Goal: Task Accomplishment & Management: Manage account settings

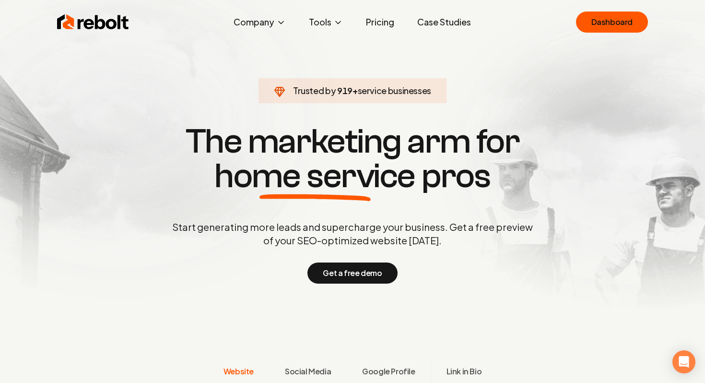
click at [612, 9] on div "Rebolt Company About Blog Jobs Help Center Tools Google Review QR Code Generato…" at bounding box center [353, 22] width 614 height 29
click at [613, 12] on link "Dashboard" at bounding box center [612, 22] width 72 height 21
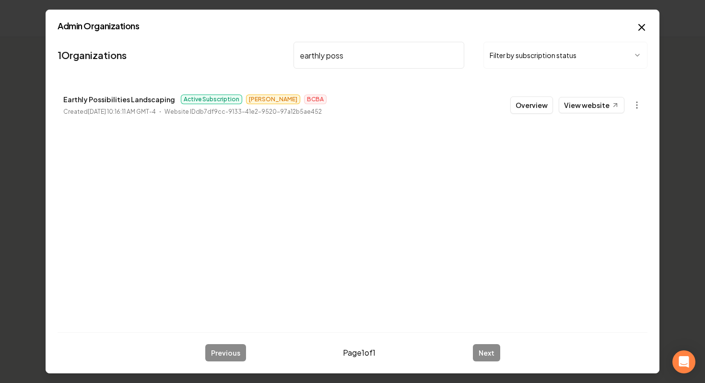
type input "earthly poss"
click at [540, 110] on button "Overview" at bounding box center [531, 104] width 43 height 17
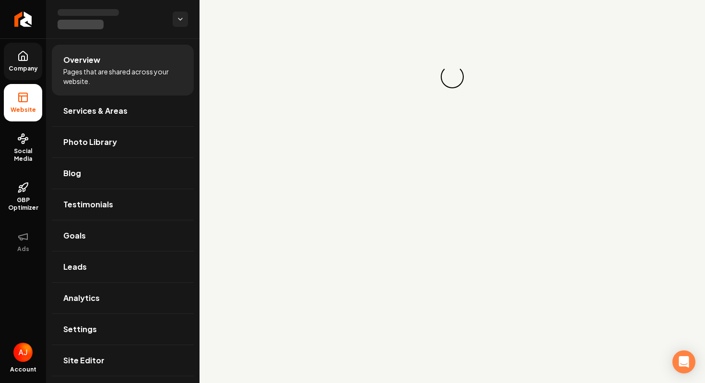
click at [25, 71] on span "Company" at bounding box center [23, 69] width 37 height 8
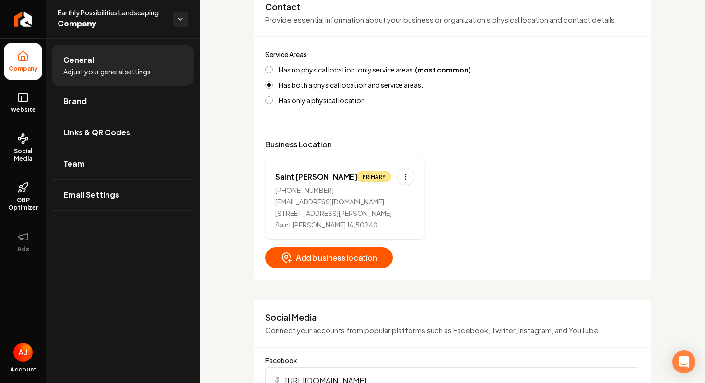
scroll to position [398, 0]
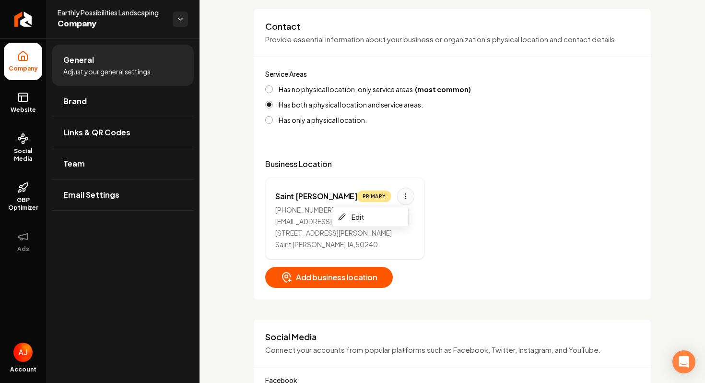
click at [402, 196] on html "Company Website Social Media GBP Optimizer Ads Account Earthly Possibilities La…" at bounding box center [352, 191] width 705 height 383
click at [423, 162] on html "Company Website Social Media GBP Optimizer Ads Account Earthly Possibilities La…" at bounding box center [352, 191] width 705 height 383
click at [398, 197] on html "Company Website Social Media GBP Optimizer Ads Account Earthly Possibilities La…" at bounding box center [352, 191] width 705 height 383
click at [242, 158] on html "Company Website Social Media GBP Optimizer Ads Account Earthly Possibilities La…" at bounding box center [352, 191] width 705 height 383
click at [15, 100] on link "Website" at bounding box center [23, 102] width 38 height 37
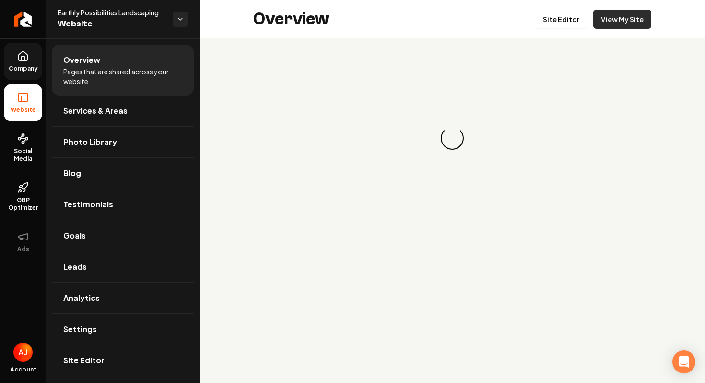
click at [618, 16] on link "View My Site" at bounding box center [622, 19] width 58 height 19
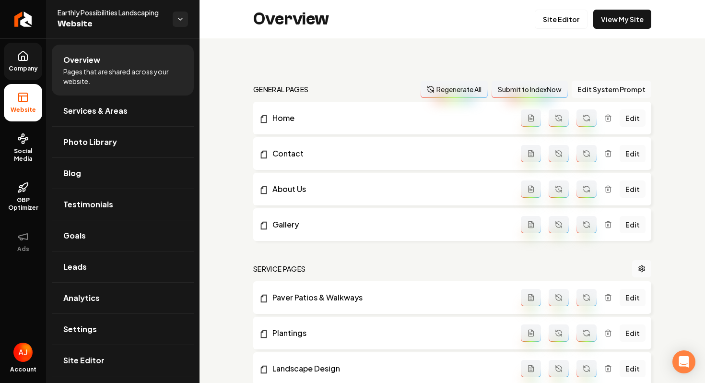
click at [20, 71] on span "Company" at bounding box center [23, 69] width 37 height 8
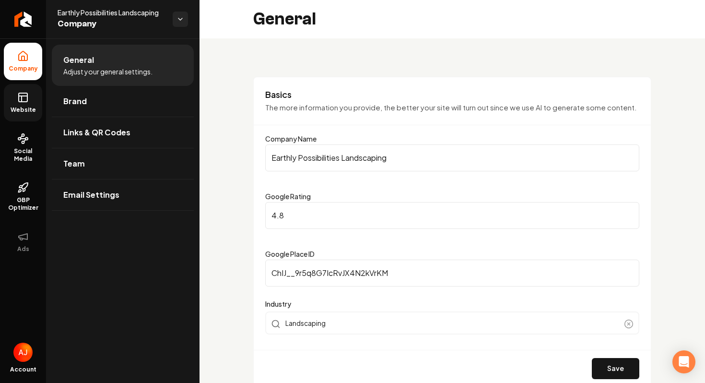
click at [19, 97] on rect at bounding box center [23, 97] width 9 height 9
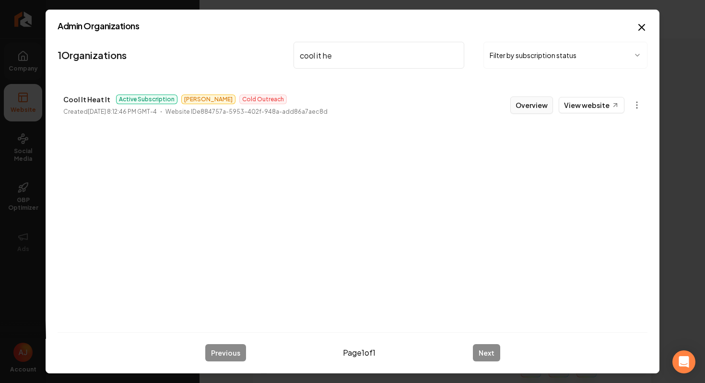
type input "cool it he"
click at [516, 110] on button "Overview" at bounding box center [531, 104] width 43 height 17
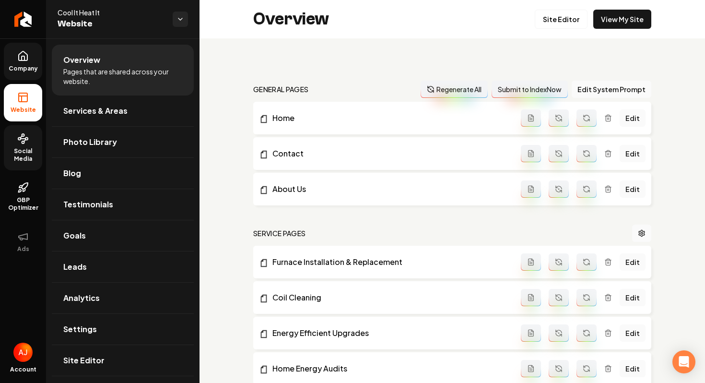
click at [20, 152] on span "Social Media" at bounding box center [23, 154] width 38 height 15
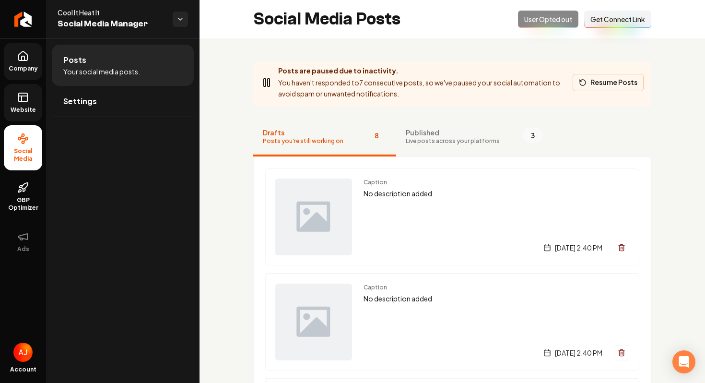
click at [603, 87] on button "Resume Posts" at bounding box center [608, 82] width 71 height 17
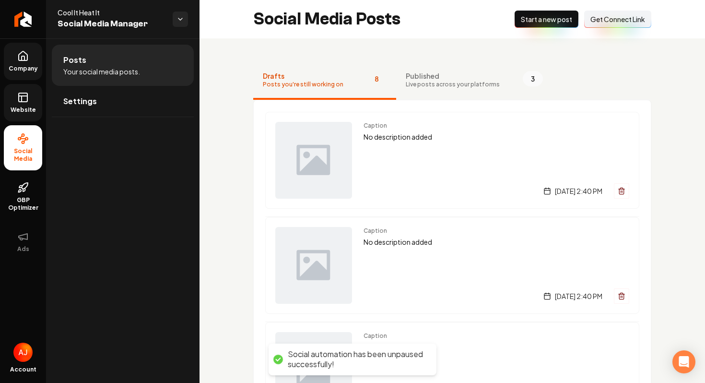
click at [544, 18] on span "Start a new post" at bounding box center [546, 19] width 51 height 10
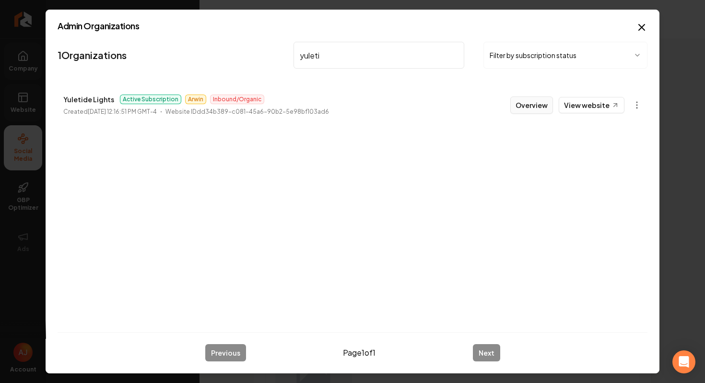
type input "yuleti"
click at [528, 111] on button "Overview" at bounding box center [531, 104] width 43 height 17
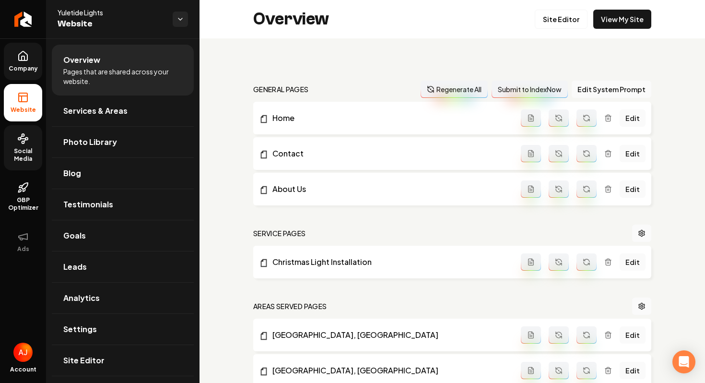
click at [491, 26] on div "Overview Site Editor View My Site" at bounding box center [453, 19] width 506 height 38
click at [623, 13] on link "View My Site" at bounding box center [622, 19] width 58 height 19
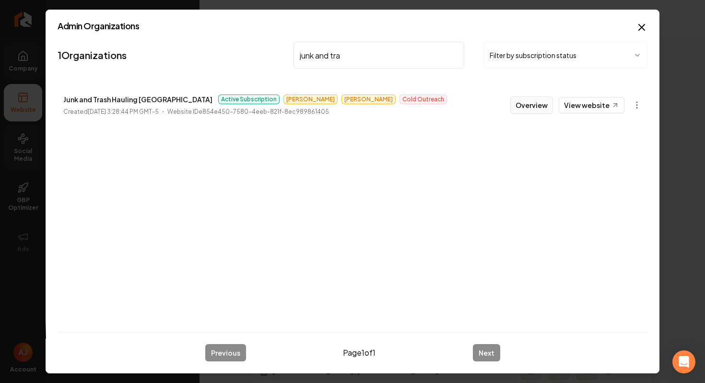
type input "junk and tra"
click at [527, 102] on button "Overview" at bounding box center [531, 104] width 43 height 17
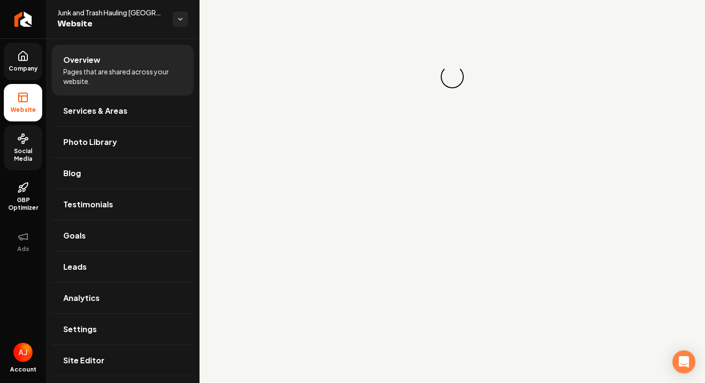
click at [16, 149] on span "Social Media" at bounding box center [23, 154] width 38 height 15
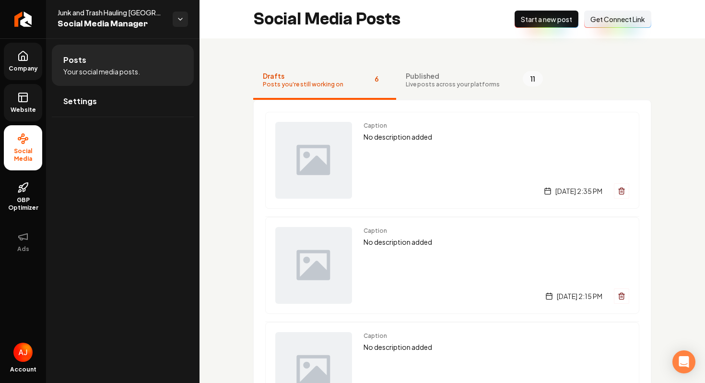
click at [599, 24] on span "Get Connect Link" at bounding box center [618, 19] width 55 height 10
click at [134, 166] on div "Posts Your social media posts. Settings" at bounding box center [123, 210] width 154 height 344
click at [32, 101] on link "Website" at bounding box center [23, 102] width 38 height 37
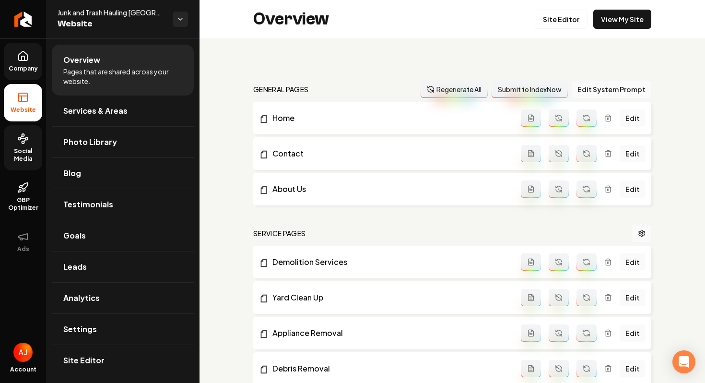
click at [25, 72] on span "Company" at bounding box center [23, 69] width 37 height 8
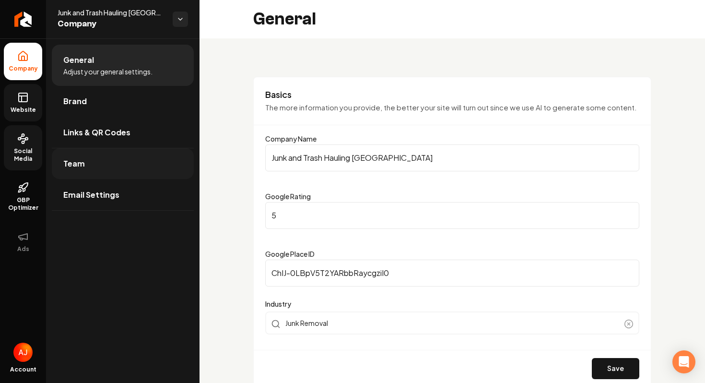
click at [109, 149] on link "Team" at bounding box center [123, 163] width 142 height 31
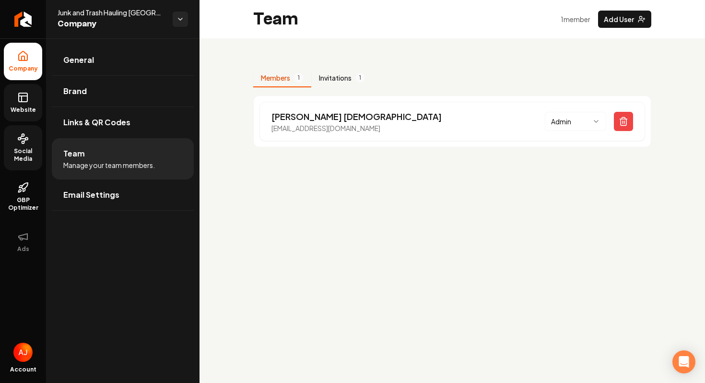
click at [343, 86] on button "Invitations 1" at bounding box center [341, 78] width 61 height 18
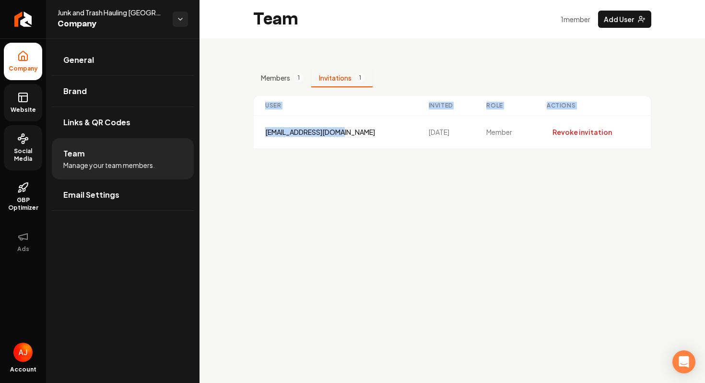
drag, startPoint x: 352, startPoint y: 131, endPoint x: 249, endPoint y: 137, distance: 102.8
click at [249, 137] on div "Members 1 Invitations 1 User Invited Role Actions [EMAIL_ADDRESS][DOMAIN_NAME] …" at bounding box center [453, 104] width 506 height 133
click at [351, 132] on div "[EMAIL_ADDRESS][DOMAIN_NAME]" at bounding box center [335, 132] width 141 height 10
drag, startPoint x: 351, startPoint y: 132, endPoint x: 265, endPoint y: 134, distance: 85.4
click at [265, 134] on div "[EMAIL_ADDRESS][DOMAIN_NAME]" at bounding box center [335, 132] width 141 height 10
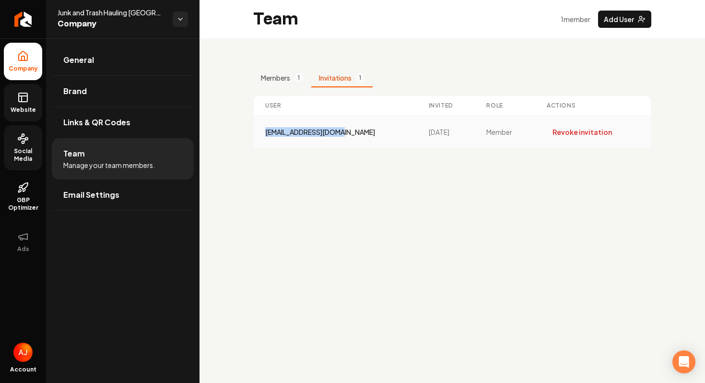
copy div "[EMAIL_ADDRESS][DOMAIN_NAME]"
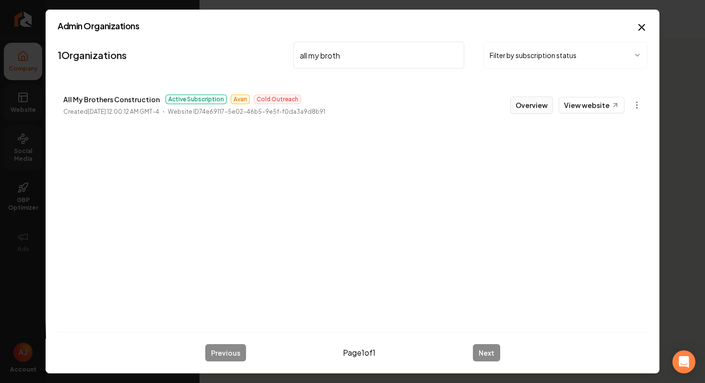
type input "all my broth"
click at [523, 106] on button "Overview" at bounding box center [531, 104] width 43 height 17
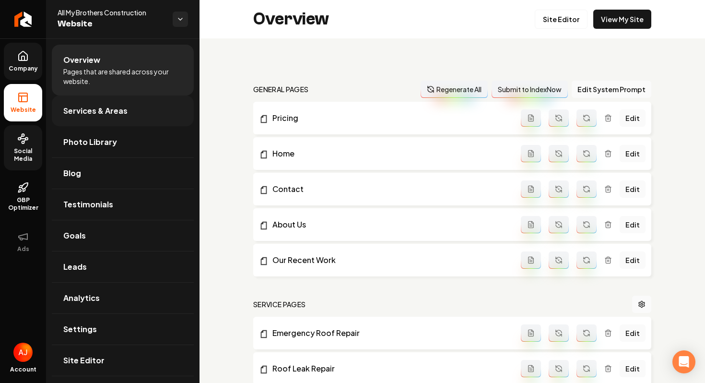
click at [85, 124] on link "Services & Areas" at bounding box center [123, 110] width 142 height 31
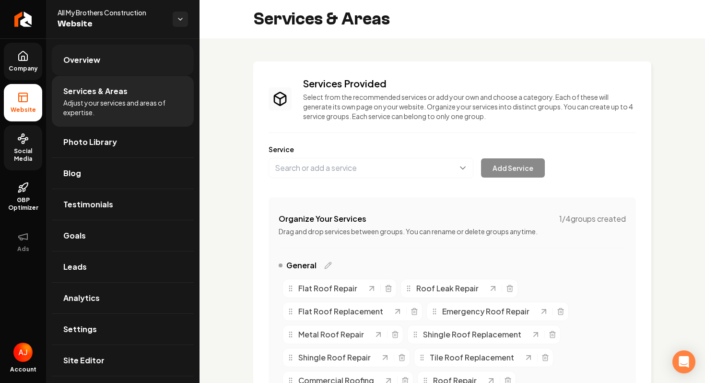
click at [86, 53] on link "Overview" at bounding box center [123, 60] width 142 height 31
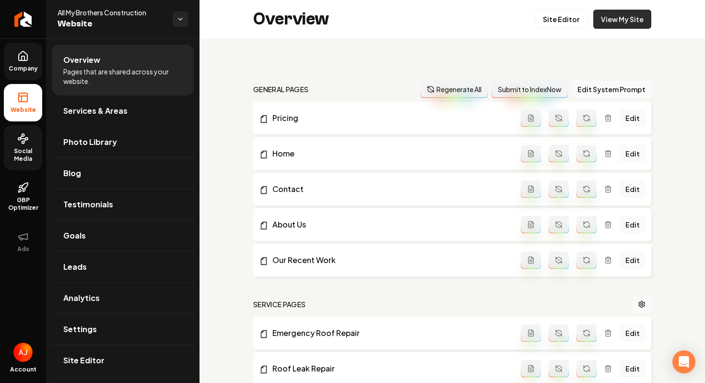
click at [632, 11] on link "View My Site" at bounding box center [622, 19] width 58 height 19
click at [21, 145] on link "Social Media" at bounding box center [23, 147] width 38 height 45
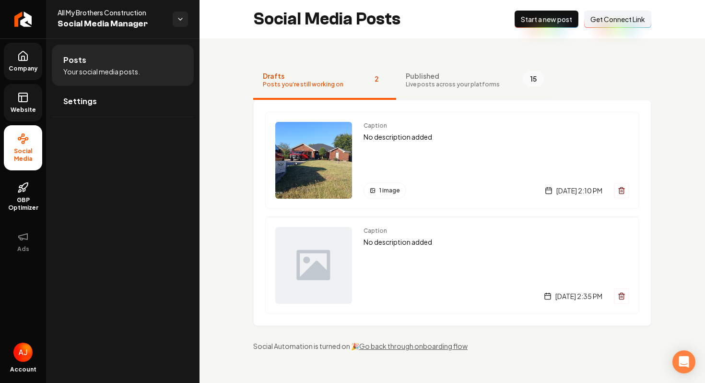
click at [416, 81] on span "Live posts across your platforms" at bounding box center [453, 85] width 94 height 8
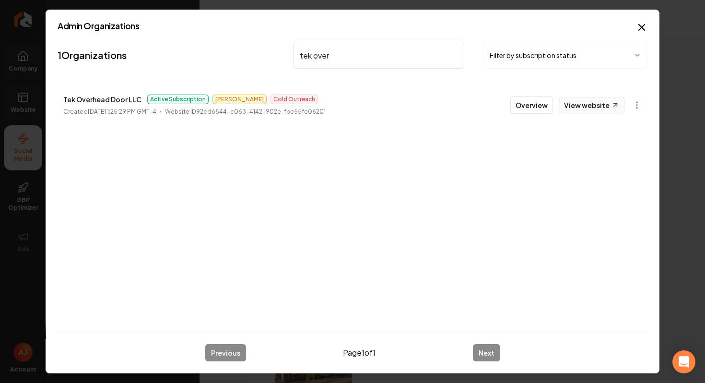
click at [575, 103] on link "View website" at bounding box center [592, 105] width 66 height 16
drag, startPoint x: 344, startPoint y: 58, endPoint x: 288, endPoint y: 58, distance: 55.6
click at [288, 58] on nav "1 Organizations tek over Filter by subscription status" at bounding box center [353, 59] width 590 height 42
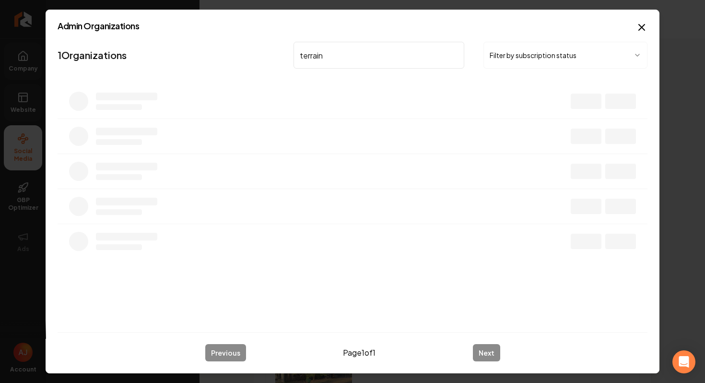
type input "terrain"
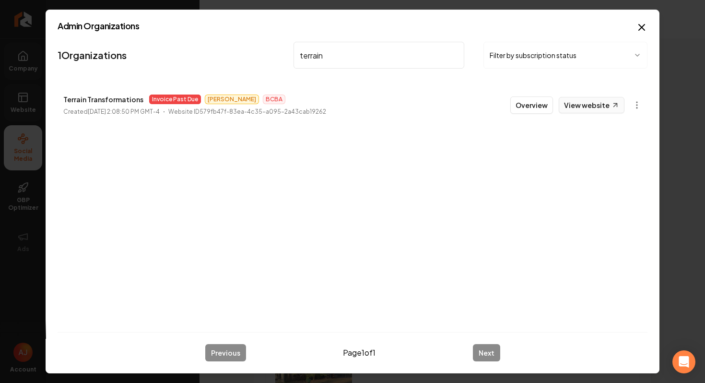
click at [561, 110] on link "View website" at bounding box center [592, 105] width 66 height 16
click at [527, 111] on button "Overview" at bounding box center [531, 104] width 43 height 17
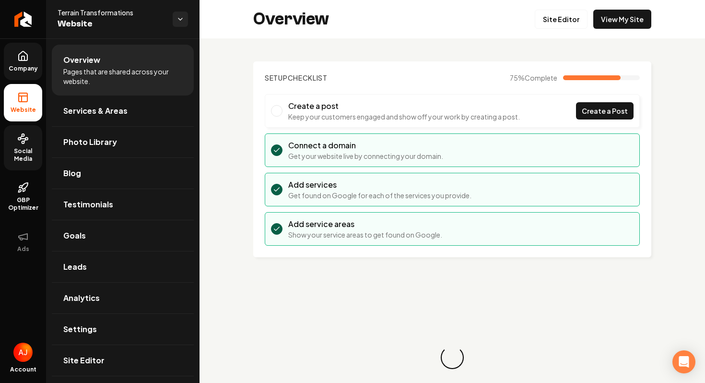
click at [24, 149] on span "Social Media" at bounding box center [23, 154] width 38 height 15
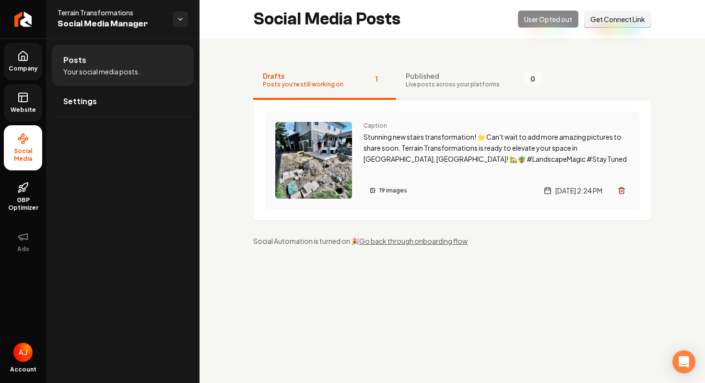
click at [409, 171] on div "Caption Stunning new stairs transformation! 🌟 Can't wait to add more amazing pi…" at bounding box center [497, 160] width 266 height 77
click at [512, 163] on p "Stunning new stairs transformation! 🌟 Can't wait to add more amazing pictures t…" at bounding box center [497, 147] width 266 height 33
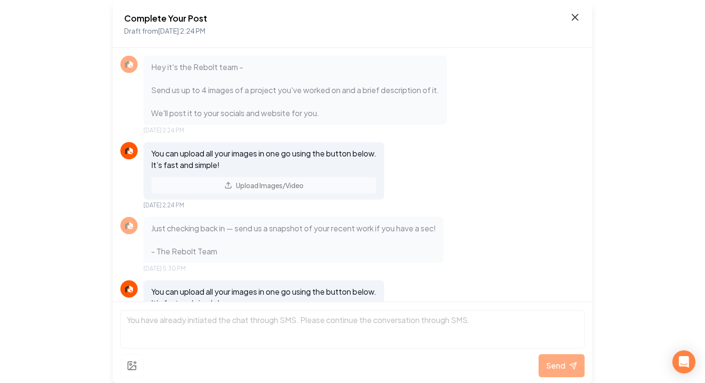
click at [575, 20] on icon at bounding box center [575, 18] width 12 height 12
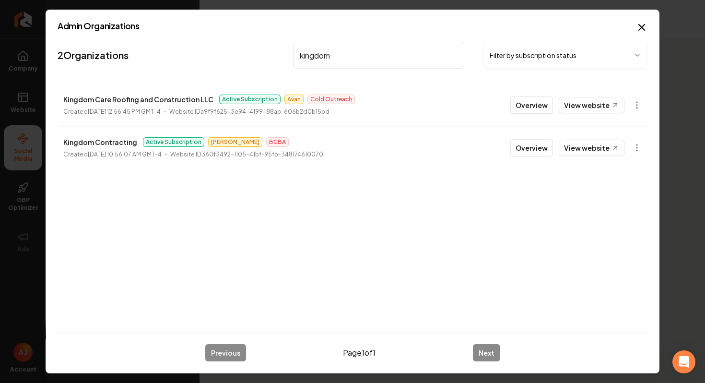
type input "kingdom"
click at [529, 152] on button "Overview" at bounding box center [531, 147] width 43 height 17
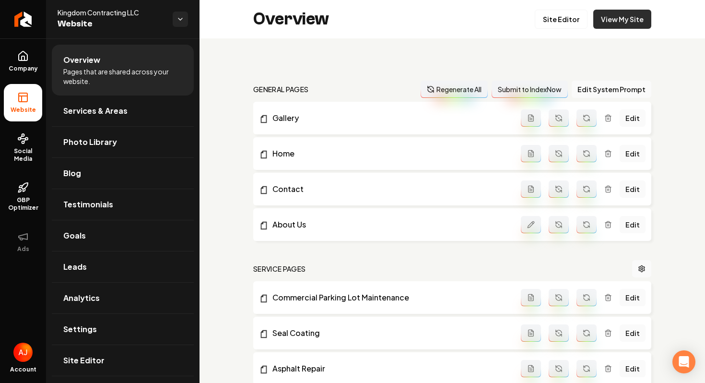
click at [619, 26] on link "View My Site" at bounding box center [622, 19] width 58 height 19
click at [574, 20] on link "Site Editor" at bounding box center [561, 19] width 53 height 19
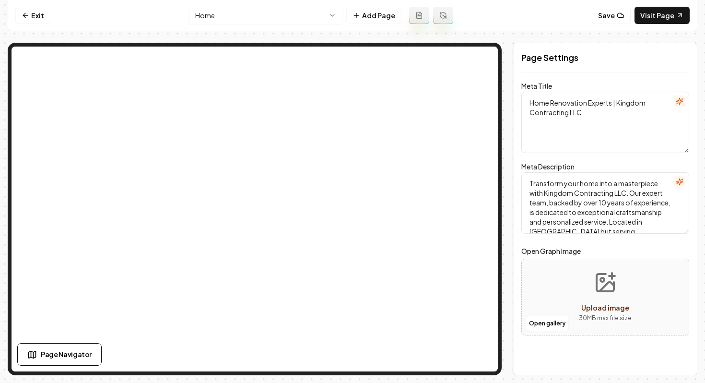
click at [294, 12] on html "Computer Required This feature is only available on a computer. Please switch t…" at bounding box center [352, 191] width 705 height 383
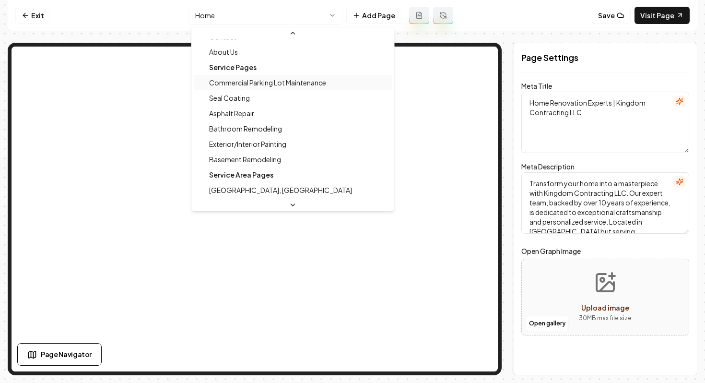
scroll to position [62, 0]
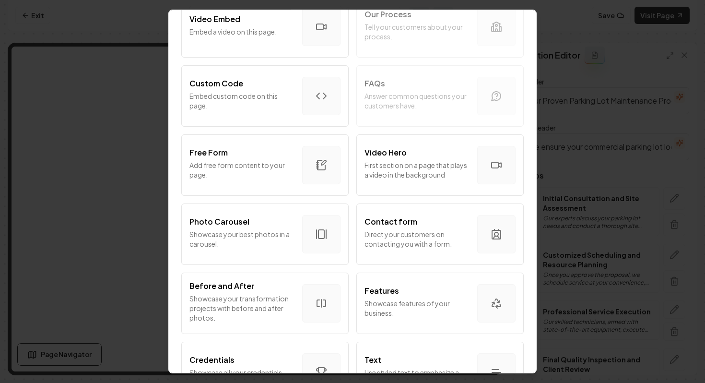
scroll to position [433, 0]
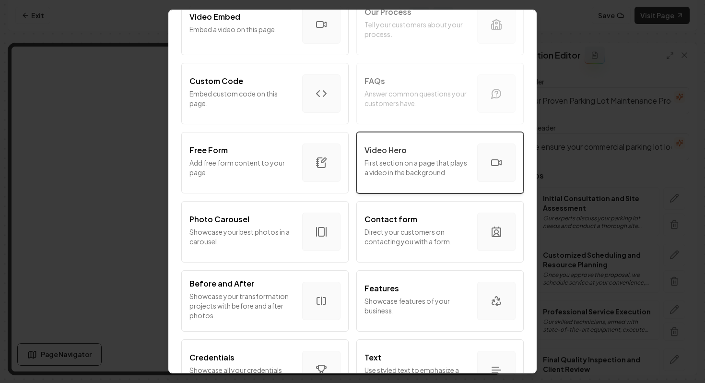
click at [382, 177] on p "First section on a page that plays a video in the background" at bounding box center [417, 167] width 105 height 19
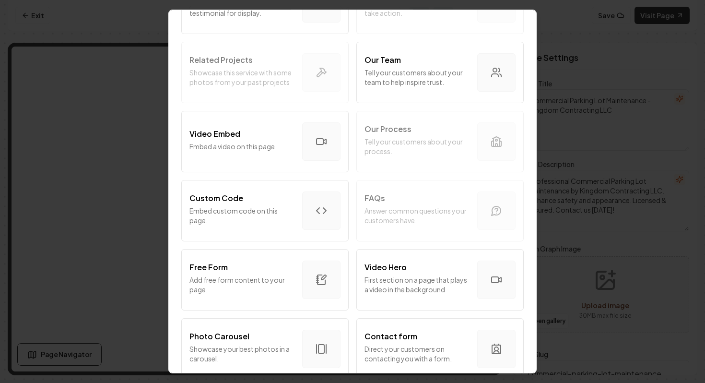
scroll to position [302, 0]
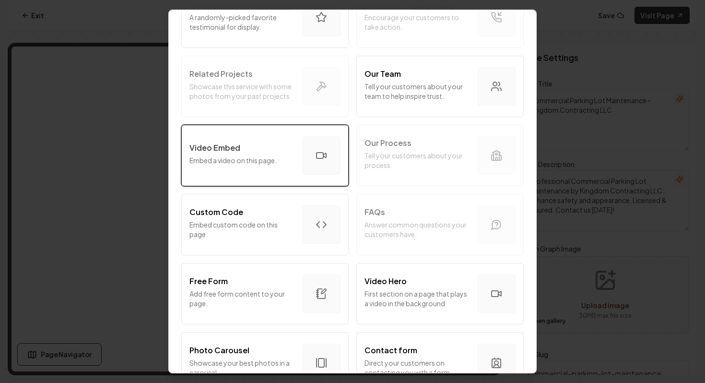
click at [271, 154] on div "Video Embed Embed a video on this page." at bounding box center [241, 155] width 105 height 27
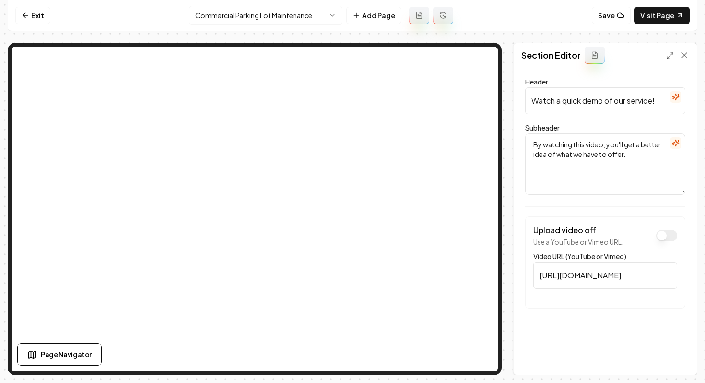
click at [661, 235] on button "Upload video off" at bounding box center [666, 236] width 21 height 12
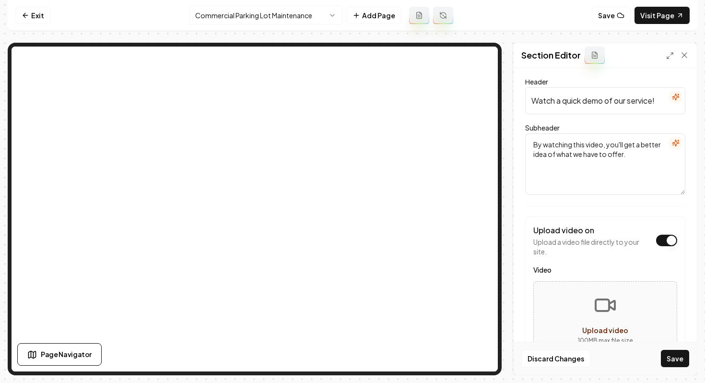
scroll to position [56, 0]
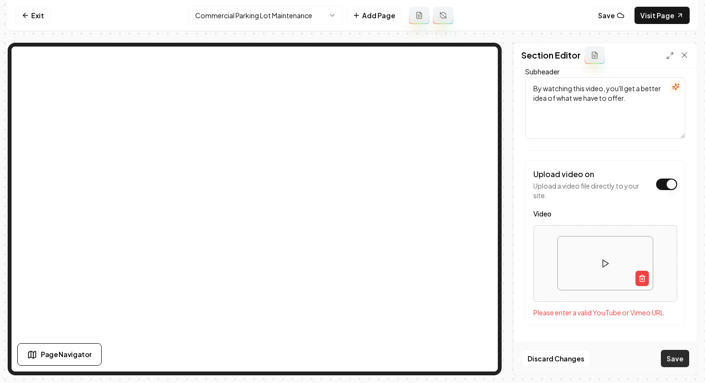
click at [683, 366] on button "Save" at bounding box center [675, 358] width 28 height 17
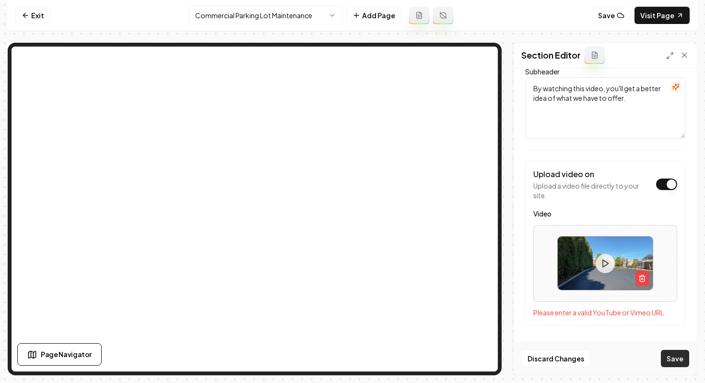
click at [676, 361] on button "Save" at bounding box center [675, 358] width 28 height 17
drag, startPoint x: 604, startPoint y: 214, endPoint x: 604, endPoint y: 221, distance: 6.7
click at [604, 221] on div "Video Please enter a valid YouTube or Vimeo URL" at bounding box center [605, 262] width 144 height 109
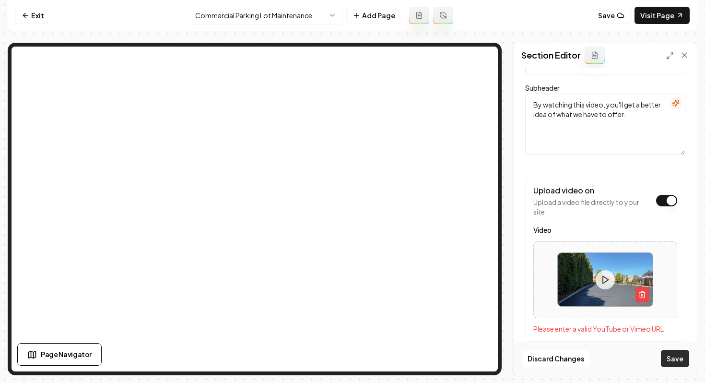
click at [682, 355] on button "Save" at bounding box center [675, 358] width 28 height 17
click at [681, 361] on button "Save" at bounding box center [675, 358] width 28 height 17
click at [591, 279] on video at bounding box center [605, 279] width 95 height 53
click at [590, 280] on video at bounding box center [605, 279] width 95 height 53
click at [590, 282] on video at bounding box center [605, 279] width 95 height 53
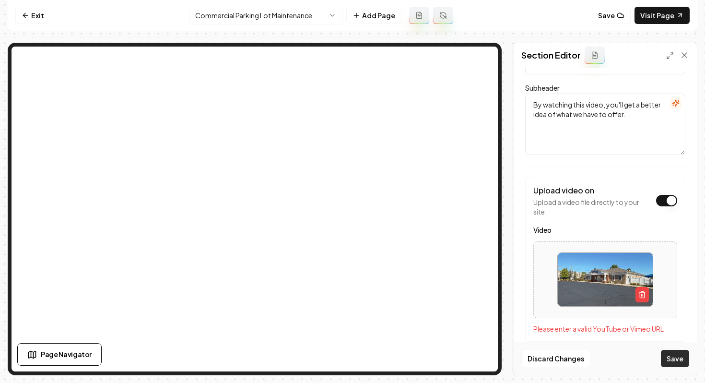
click at [681, 352] on button "Save" at bounding box center [675, 358] width 28 height 17
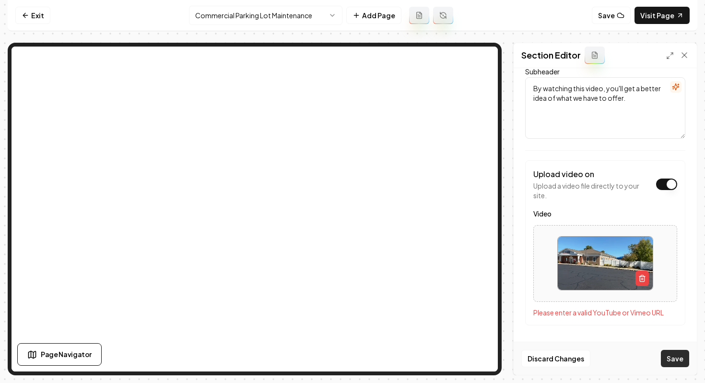
click at [679, 355] on button "Save" at bounding box center [675, 358] width 28 height 17
click at [674, 365] on button "Save" at bounding box center [675, 358] width 28 height 17
click at [680, 360] on button "Save" at bounding box center [675, 358] width 28 height 17
click at [672, 182] on button "Video" at bounding box center [666, 184] width 21 height 12
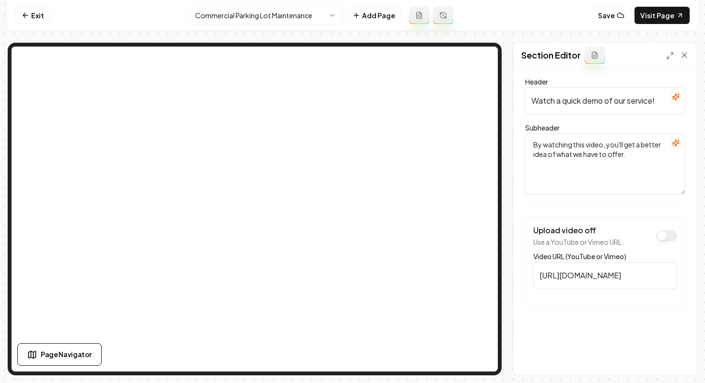
scroll to position [0, 0]
click at [661, 238] on button "Upload video off" at bounding box center [666, 236] width 21 height 12
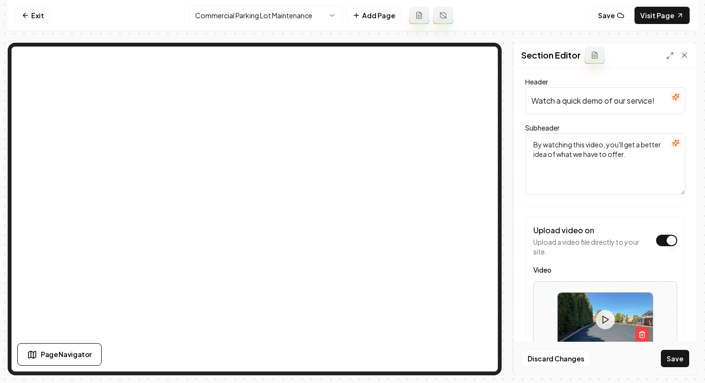
scroll to position [56, 0]
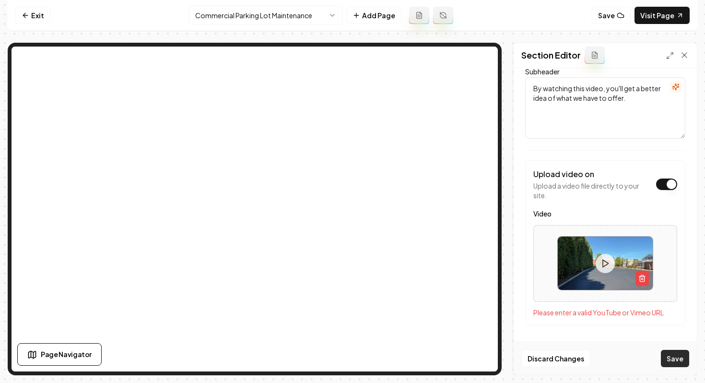
click at [676, 358] on button "Save" at bounding box center [675, 358] width 28 height 17
click at [676, 182] on button "Video" at bounding box center [666, 184] width 21 height 12
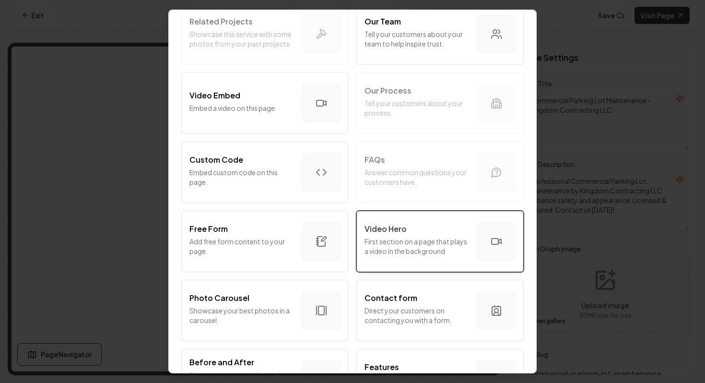
scroll to position [351, 0]
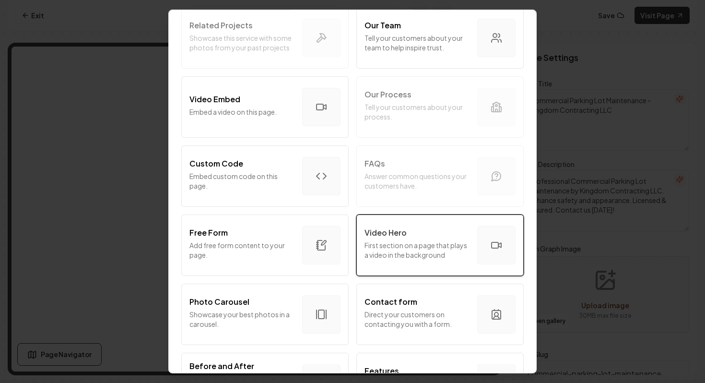
click at [423, 240] on p "First section on a page that plays a video in the background" at bounding box center [417, 249] width 105 height 19
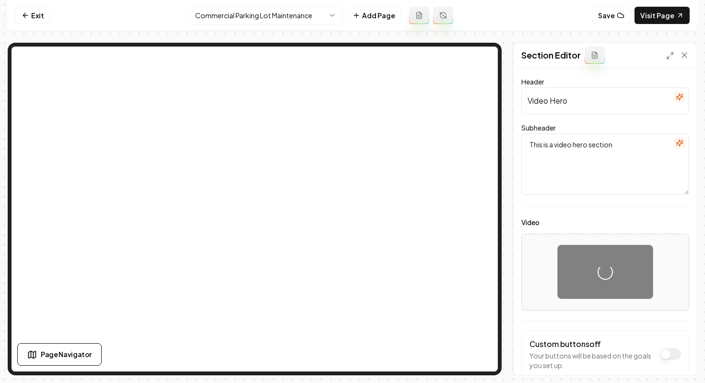
scroll to position [53, 0]
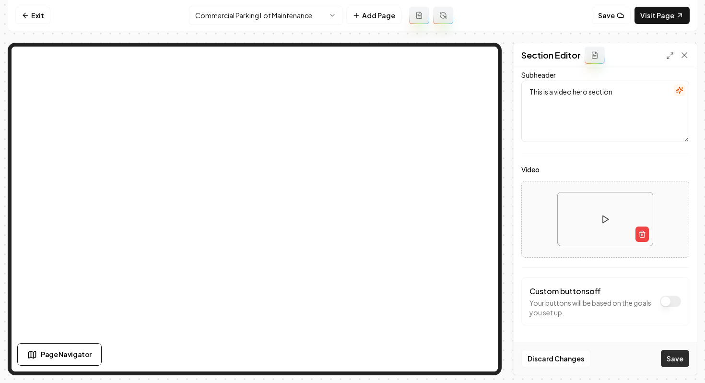
click at [674, 359] on button "Save" at bounding box center [675, 358] width 28 height 17
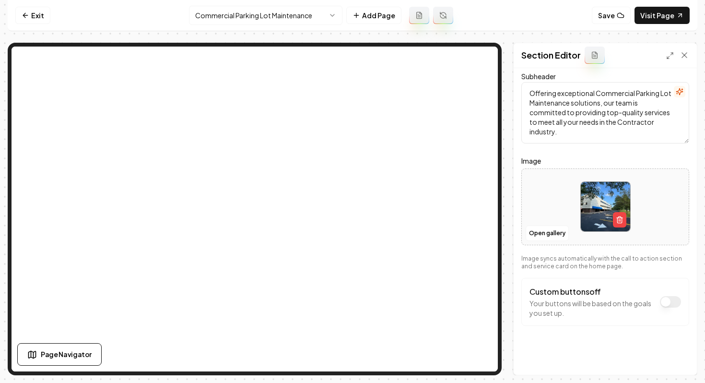
scroll to position [0, 0]
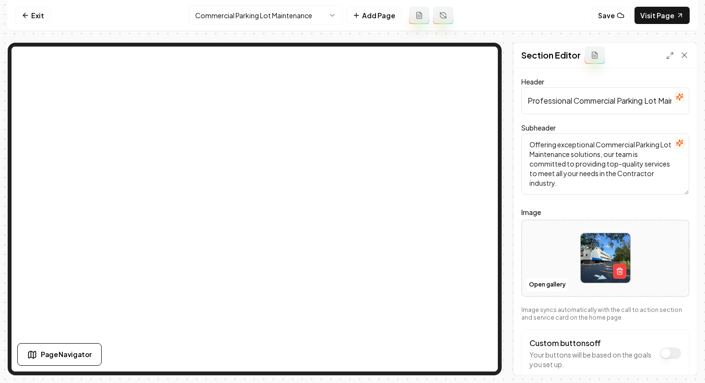
click at [594, 96] on input "Professional Commercial Parking Lot Maintenance Services" at bounding box center [605, 100] width 168 height 27
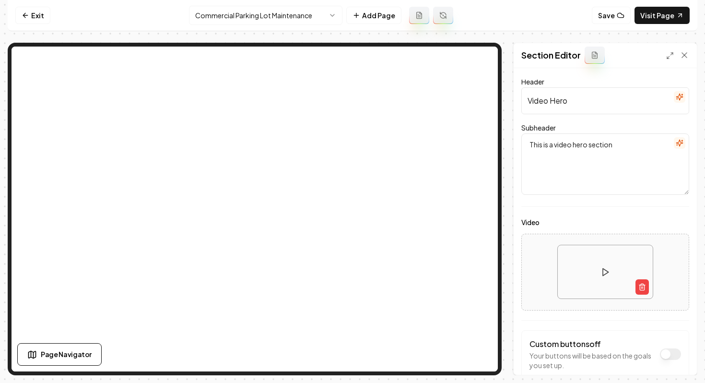
drag, startPoint x: 579, startPoint y: 101, endPoint x: 490, endPoint y: 101, distance: 89.2
click at [467, 54] on div "Section Editor Header Video Hero Subheader This is a video hero section Video C…" at bounding box center [353, 209] width 690 height 332
paste input "Professional Commercial Parking Lot Maintenance Services"
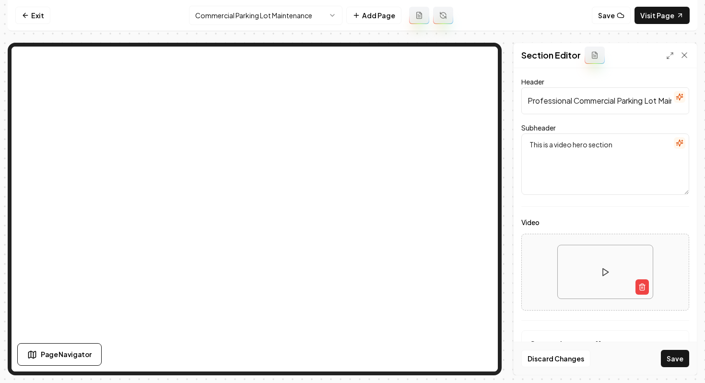
scroll to position [0, 70]
type input "Professional Commercial Parking Lot Maintenance Services"
click at [671, 360] on button "Save" at bounding box center [675, 358] width 28 height 17
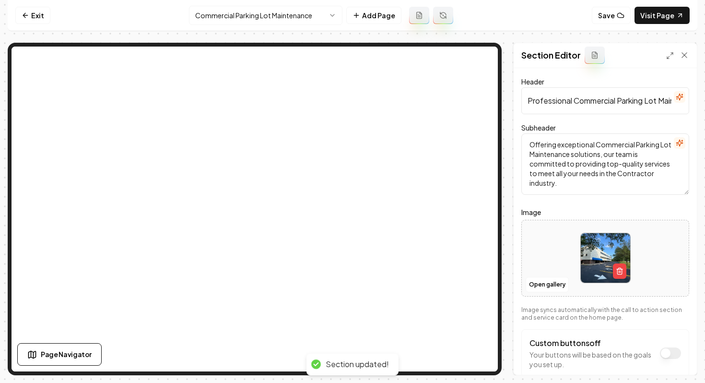
drag, startPoint x: 568, startPoint y: 184, endPoint x: 528, endPoint y: 144, distance: 57.0
click at [528, 144] on textarea "Offering exceptional Commercial Parking Lot Maintenance solutions, our team is …" at bounding box center [605, 163] width 168 height 61
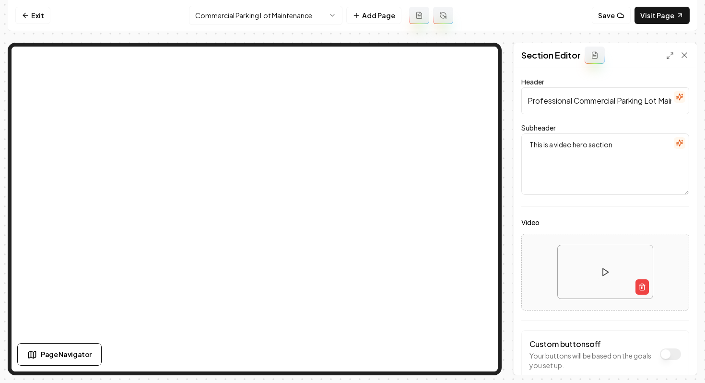
drag, startPoint x: 609, startPoint y: 145, endPoint x: 496, endPoint y: 147, distance: 112.7
click at [471, 101] on div "Section Editor Header Professional Commercial Parking Lot Maintenance Services …" at bounding box center [353, 209] width 690 height 332
paste textarea "Offering exceptional Commercial Parking Lot Maintenance solutions, our team is …"
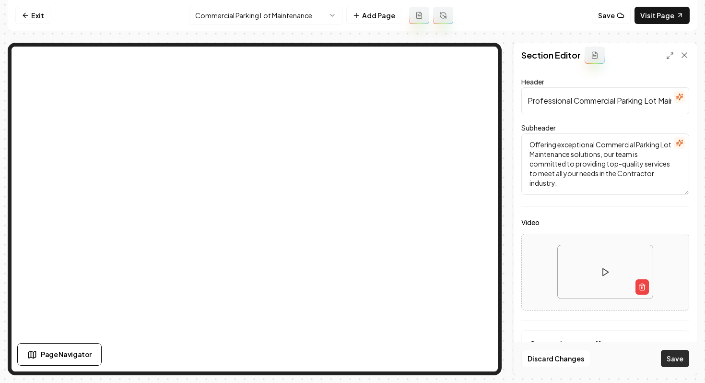
type textarea "Offering exceptional Commercial Parking Lot Maintenance solutions, our team is …"
click at [672, 359] on button "Save" at bounding box center [675, 358] width 28 height 17
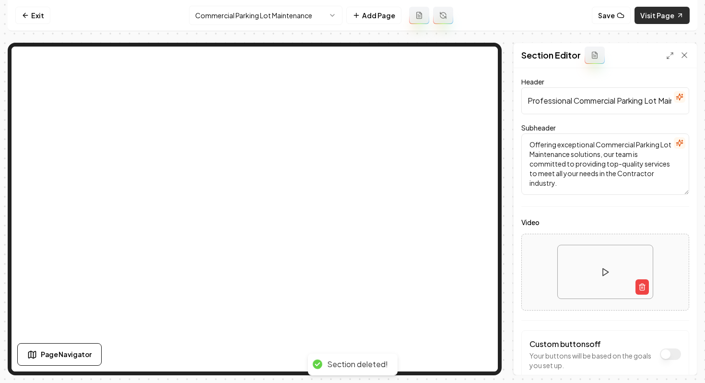
click at [663, 18] on link "Visit Page" at bounding box center [662, 15] width 55 height 17
click at [239, 13] on html "Computer Required This feature is only available on a computer. Please switch t…" at bounding box center [352, 191] width 705 height 383
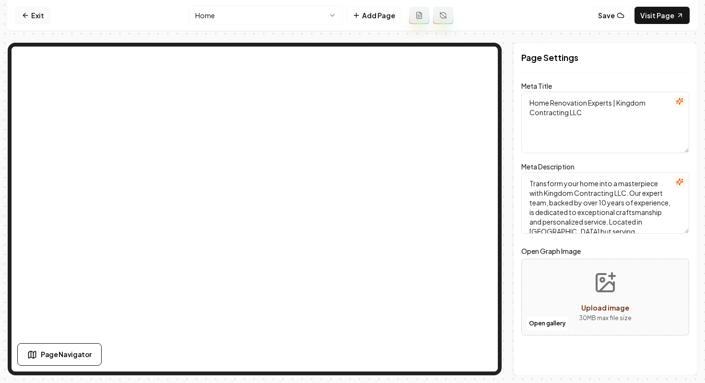
click at [33, 17] on link "Exit" at bounding box center [32, 15] width 35 height 17
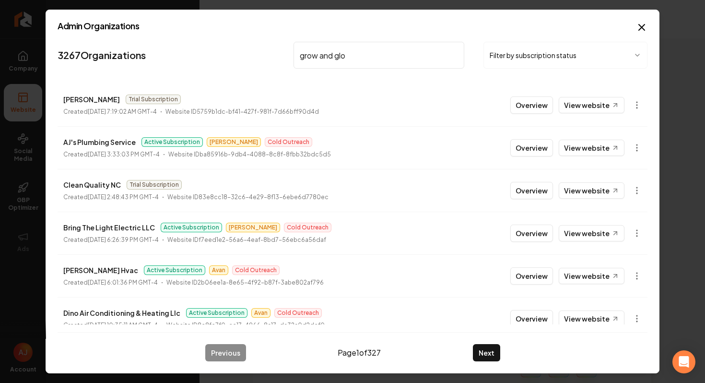
type input "grow and glow"
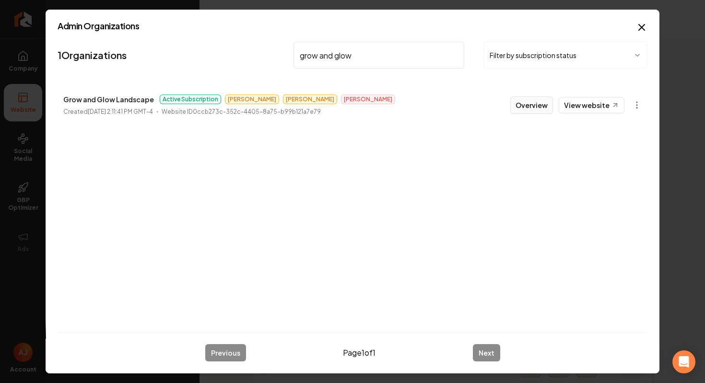
click at [524, 108] on button "Overview" at bounding box center [531, 104] width 43 height 17
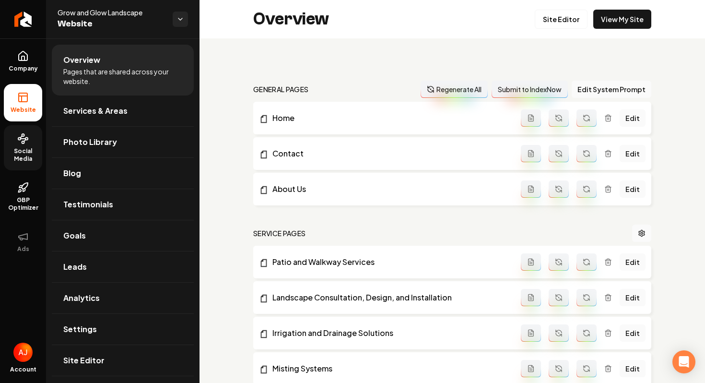
click at [30, 154] on span "Social Media" at bounding box center [23, 154] width 38 height 15
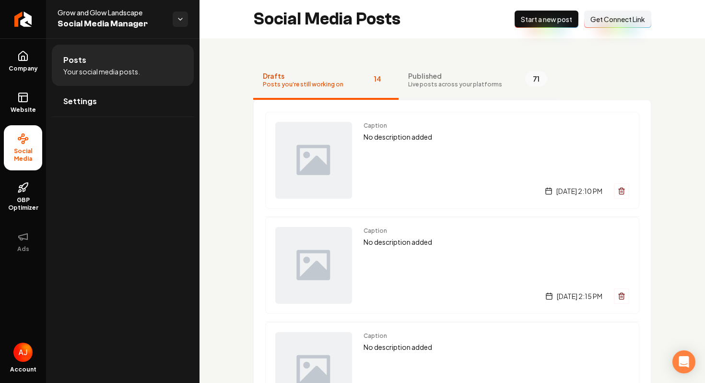
click at [446, 88] on span "Live posts across your platforms" at bounding box center [455, 85] width 94 height 8
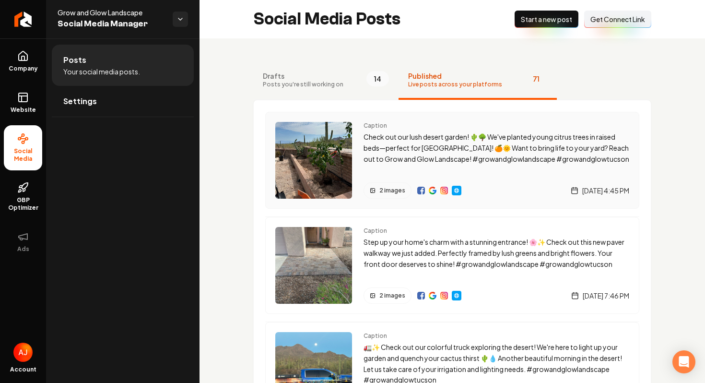
click at [388, 187] on span "2 images" at bounding box center [392, 191] width 26 height 8
click at [388, 191] on span "2 images" at bounding box center [392, 191] width 26 height 8
click at [312, 159] on img "Main content area" at bounding box center [313, 160] width 77 height 77
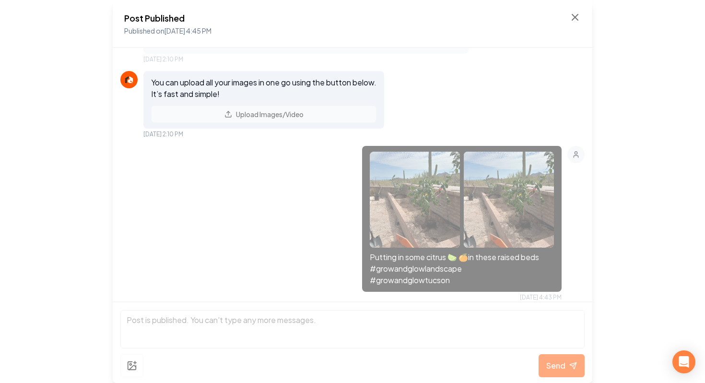
scroll to position [65, 0]
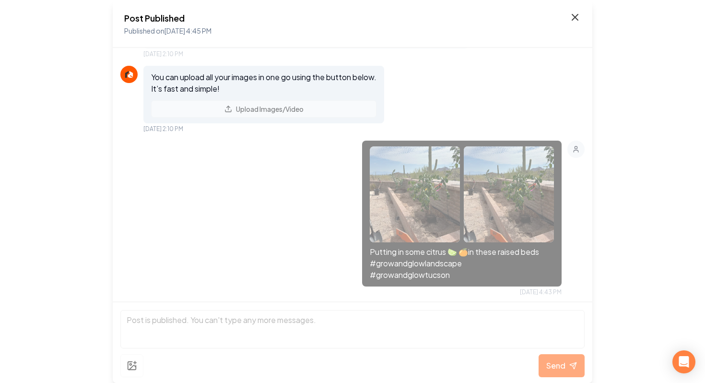
click at [580, 17] on icon at bounding box center [575, 18] width 12 height 12
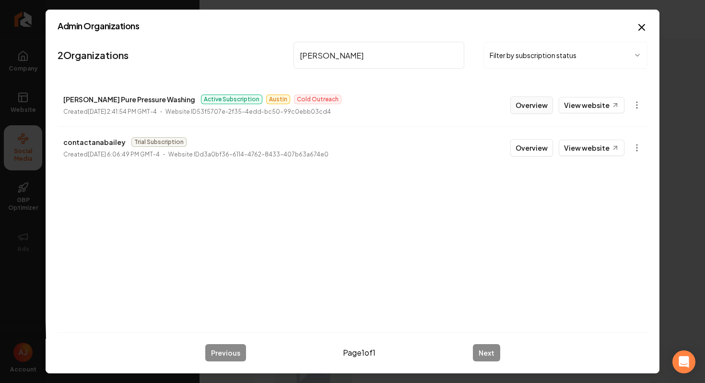
type input "[PERSON_NAME]"
click at [528, 113] on button "Overview" at bounding box center [531, 104] width 43 height 17
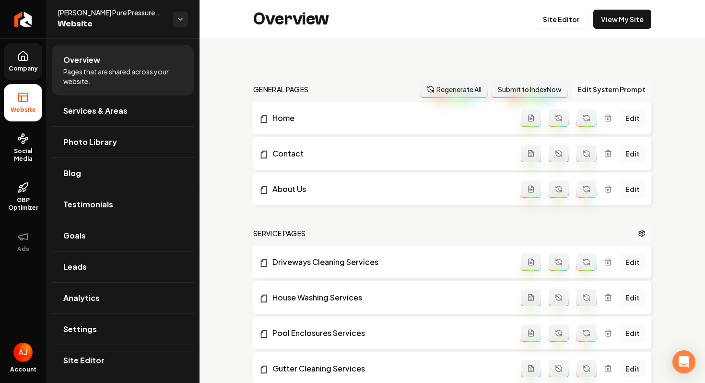
click at [26, 61] on icon at bounding box center [23, 56] width 12 height 12
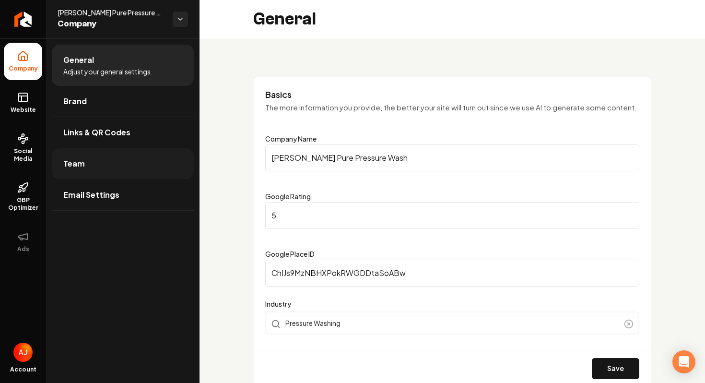
click at [114, 169] on link "Team" at bounding box center [123, 163] width 142 height 31
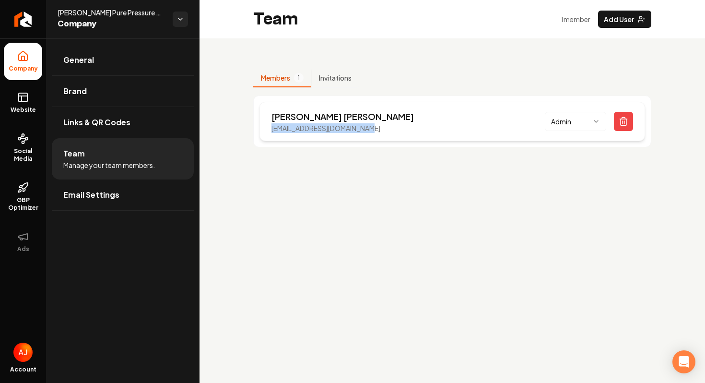
drag, startPoint x: 373, startPoint y: 131, endPoint x: 265, endPoint y: 130, distance: 108.4
click at [265, 130] on div "[PERSON_NAME] [EMAIL_ADDRESS][DOMAIN_NAME] Admin" at bounding box center [453, 121] width 386 height 39
copy p "[EMAIL_ADDRESS][DOMAIN_NAME]"
click at [25, 156] on span "Social Media" at bounding box center [23, 154] width 38 height 15
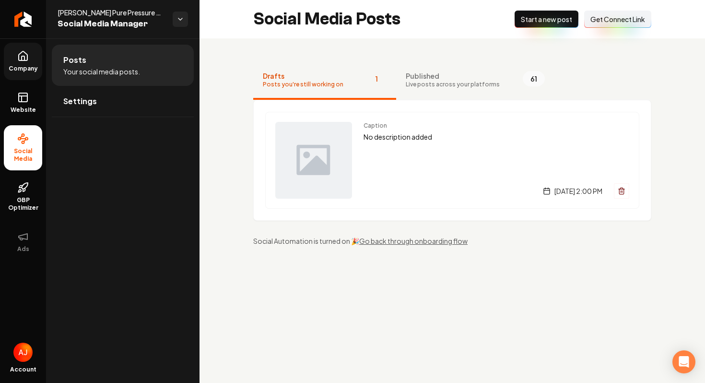
click at [603, 23] on span "Get Connect Link" at bounding box center [618, 19] width 55 height 10
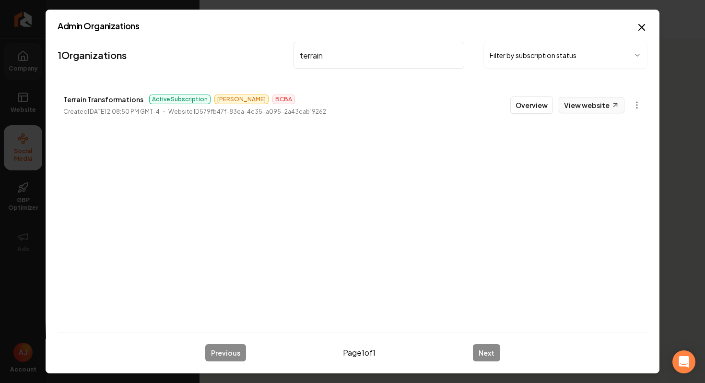
click at [574, 109] on link "View website" at bounding box center [592, 105] width 66 height 16
drag, startPoint x: 338, startPoint y: 60, endPoint x: 221, endPoint y: 60, distance: 116.6
click at [221, 60] on nav "1 Organizations terrain Filter by subscription status" at bounding box center [353, 59] width 590 height 42
drag, startPoint x: 319, startPoint y: 58, endPoint x: 290, endPoint y: 57, distance: 28.8
click at [290, 57] on nav "1 Organizations terrain Filter by subscription status" at bounding box center [353, 59] width 590 height 42
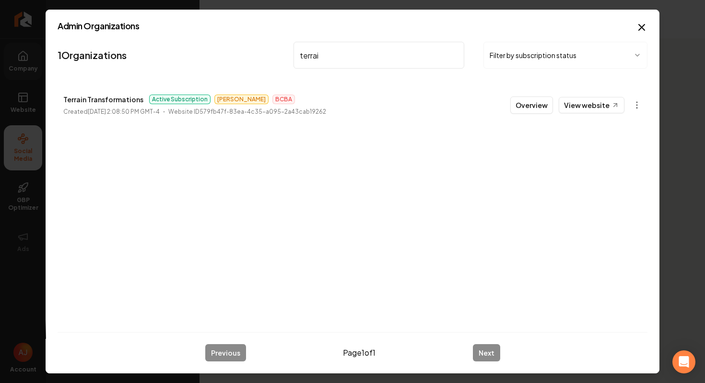
type input "terr"
drag, startPoint x: 331, startPoint y: 57, endPoint x: 261, endPoint y: 49, distance: 70.4
click at [261, 49] on nav "1 Organizations terr Filter by subscription status" at bounding box center [353, 59] width 590 height 42
type input "[US_STATE] quality"
click at [528, 106] on button "Overview" at bounding box center [531, 104] width 43 height 17
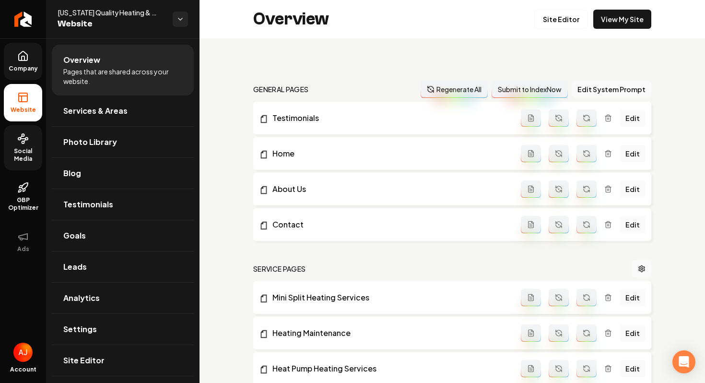
click at [23, 161] on span "Social Media" at bounding box center [23, 154] width 38 height 15
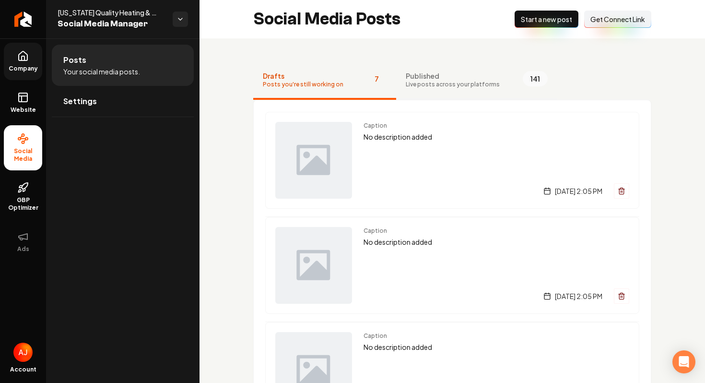
click at [443, 89] on button "Published Live posts across your platforms 141" at bounding box center [476, 80] width 161 height 38
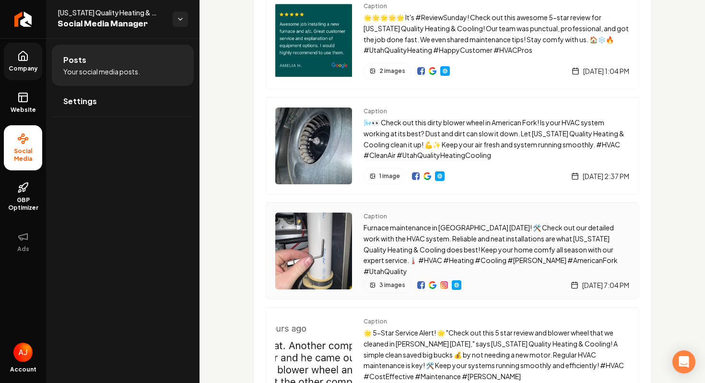
scroll to position [120, 0]
click at [356, 263] on div "Caption Furnace maintenance in [GEOGRAPHIC_DATA] [DATE]! 🛠️ Check out our detai…" at bounding box center [452, 250] width 374 height 97
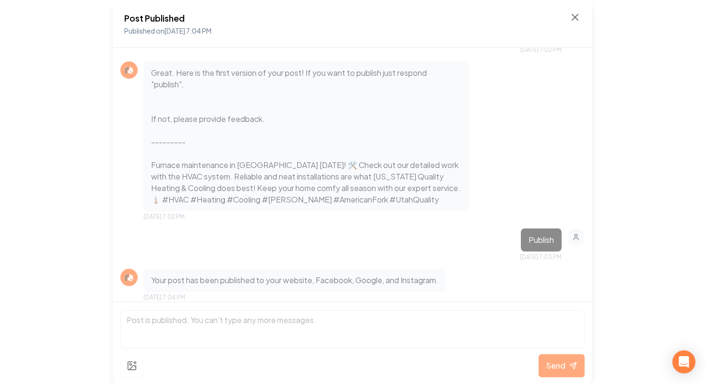
scroll to position [840, 0]
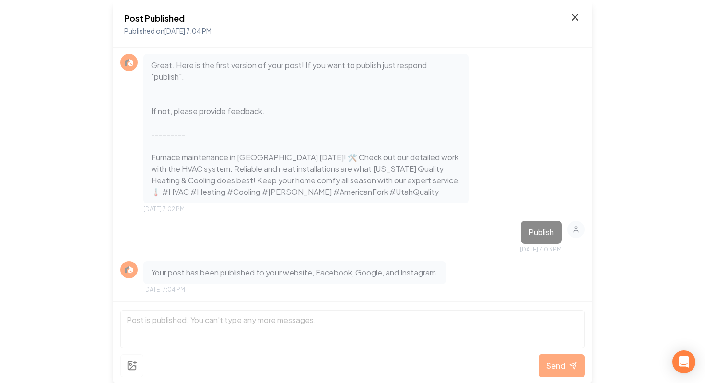
click at [573, 20] on icon at bounding box center [575, 18] width 12 height 12
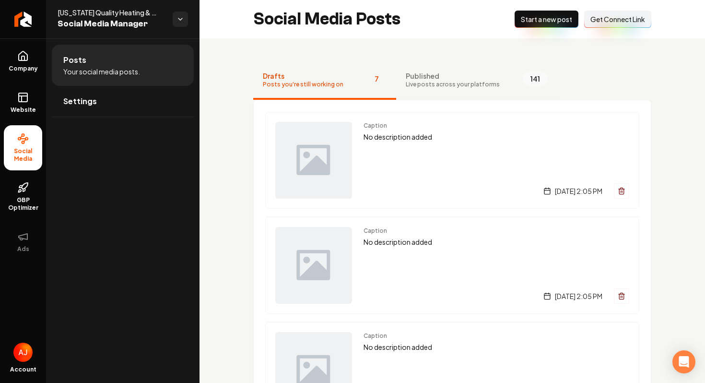
click at [424, 88] on button "Published Live posts across your platforms 141" at bounding box center [476, 80] width 161 height 38
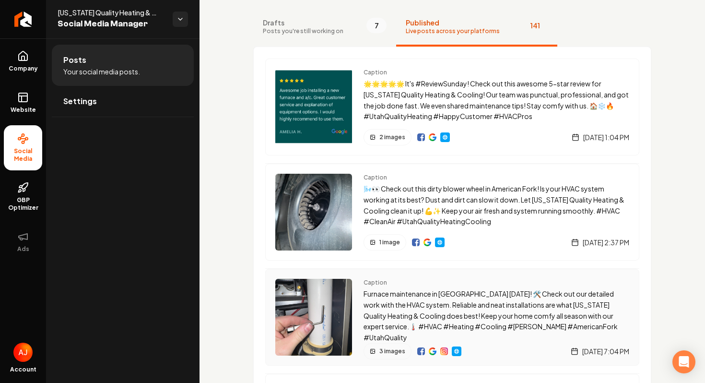
scroll to position [59, 0]
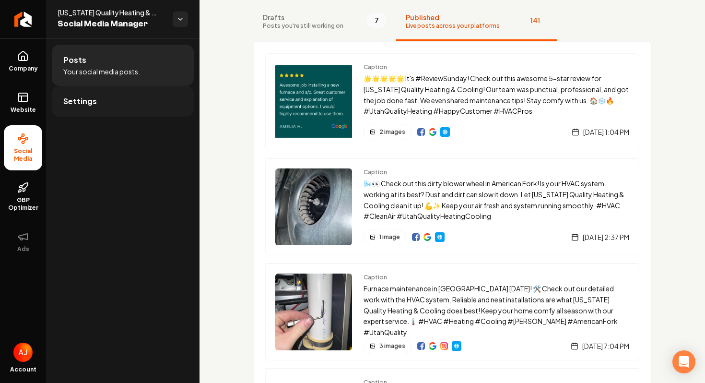
click at [111, 98] on link "Settings" at bounding box center [123, 101] width 142 height 31
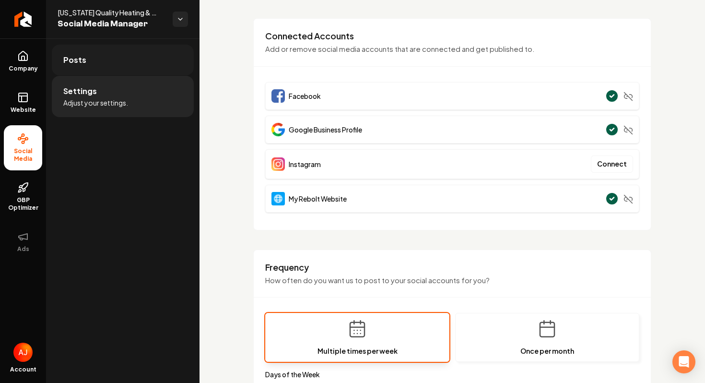
click at [108, 57] on link "Posts" at bounding box center [123, 60] width 142 height 31
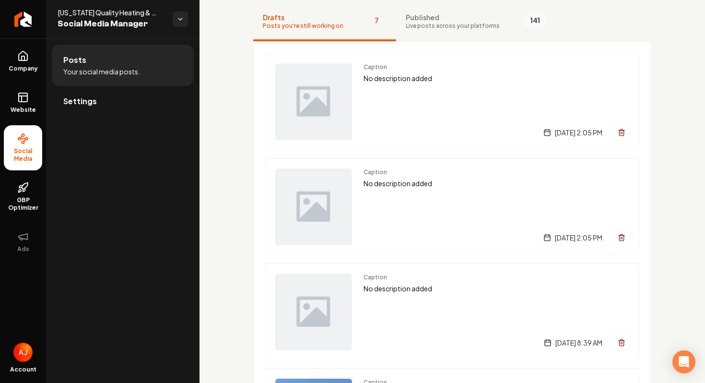
click at [470, 17] on span "Published" at bounding box center [453, 17] width 94 height 10
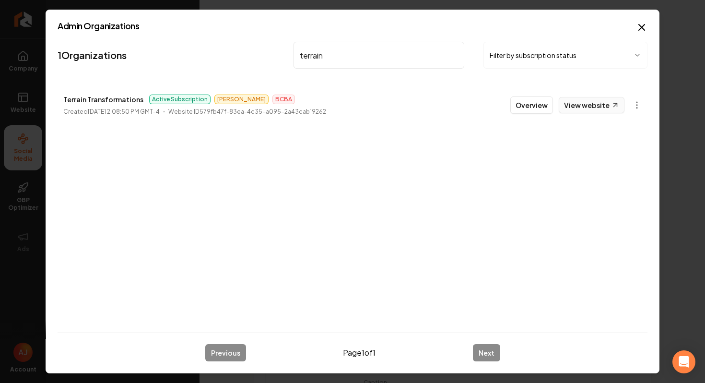
type input "terrain"
click at [570, 106] on link "View website" at bounding box center [592, 105] width 66 height 16
click at [530, 108] on button "Overview" at bounding box center [531, 104] width 43 height 17
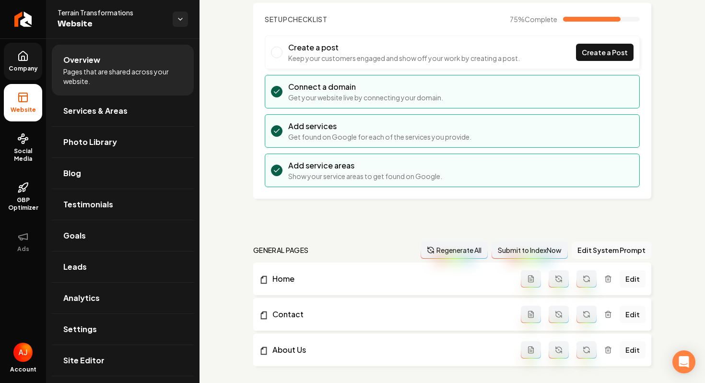
click at [25, 60] on icon at bounding box center [23, 56] width 12 height 12
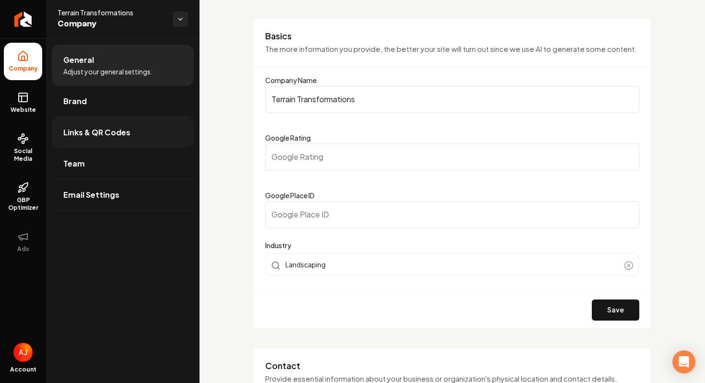
click at [121, 127] on span "Links & QR Codes" at bounding box center [96, 133] width 67 height 12
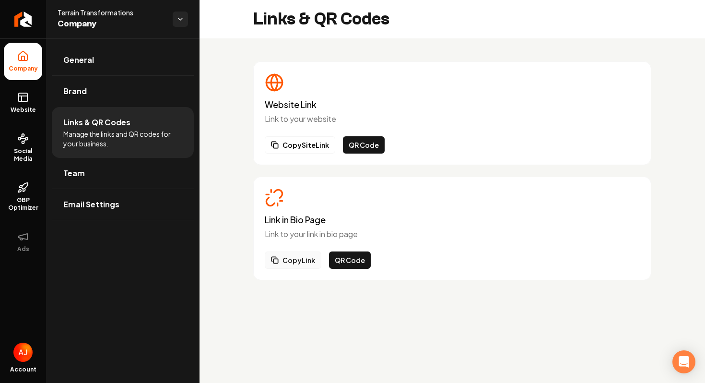
click at [300, 260] on button "Copy Link" at bounding box center [293, 259] width 57 height 17
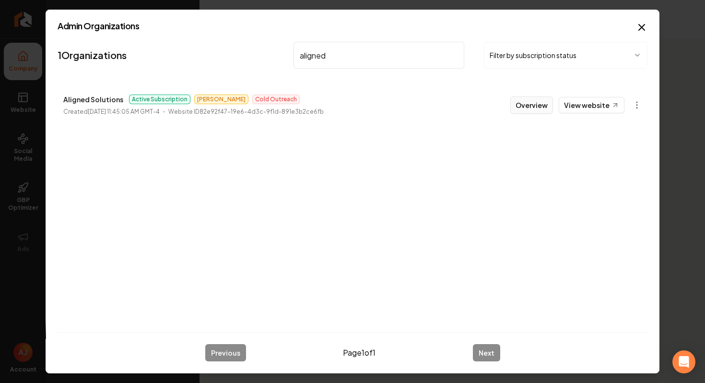
type input "aligned"
click at [534, 105] on button "Overview" at bounding box center [531, 104] width 43 height 17
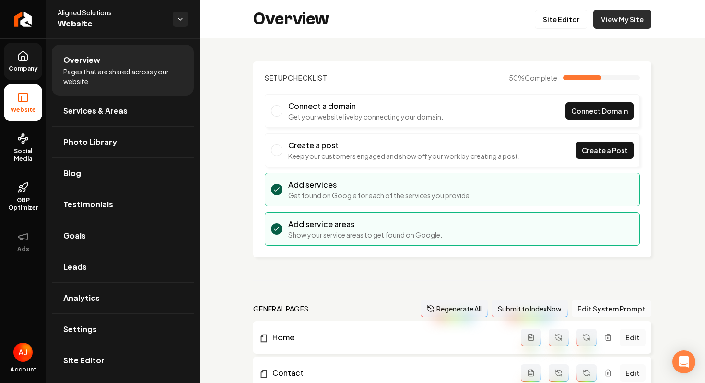
click at [617, 21] on link "View My Site" at bounding box center [622, 19] width 58 height 19
